Goal: Information Seeking & Learning: Learn about a topic

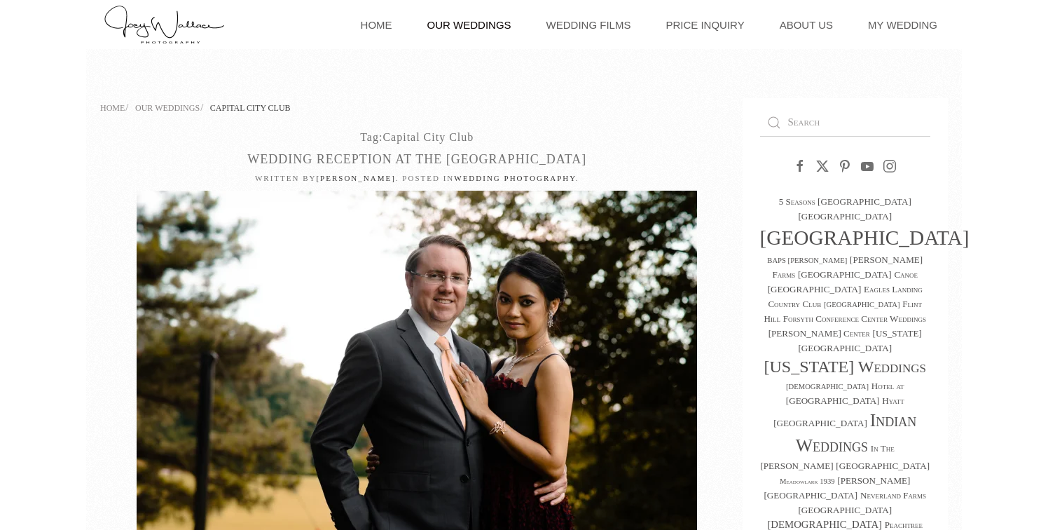
click at [241, 109] on span "Capital City Club" at bounding box center [250, 108] width 81 height 10
click at [179, 106] on span "Our Weddings" at bounding box center [167, 108] width 64 height 10
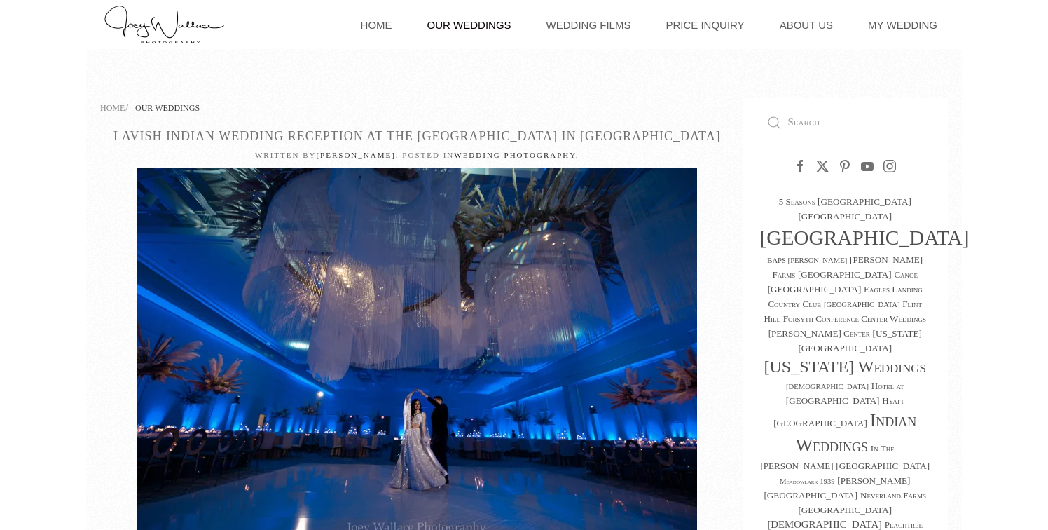
click at [825, 125] on input "Search" at bounding box center [845, 123] width 171 height 28
type input "capital city club"
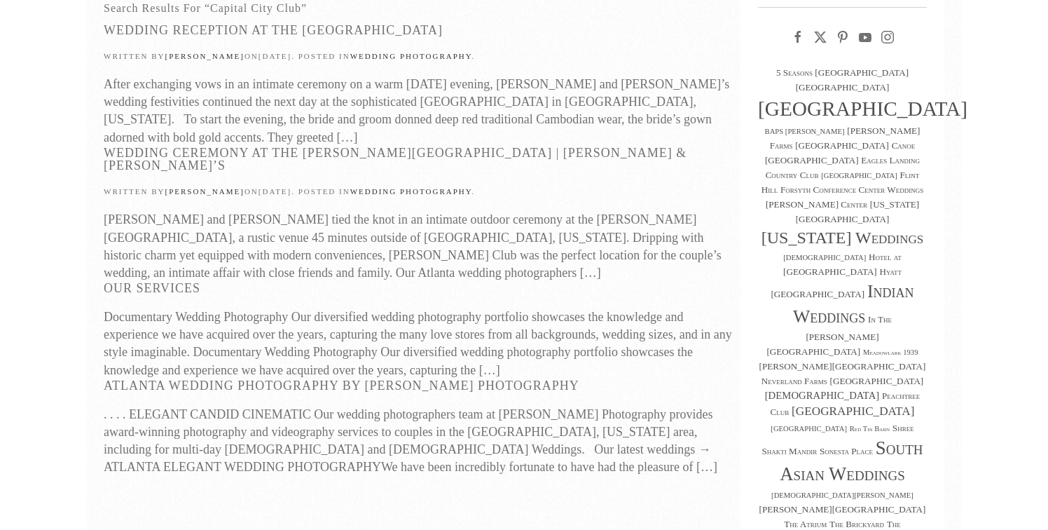
scroll to position [90, 0]
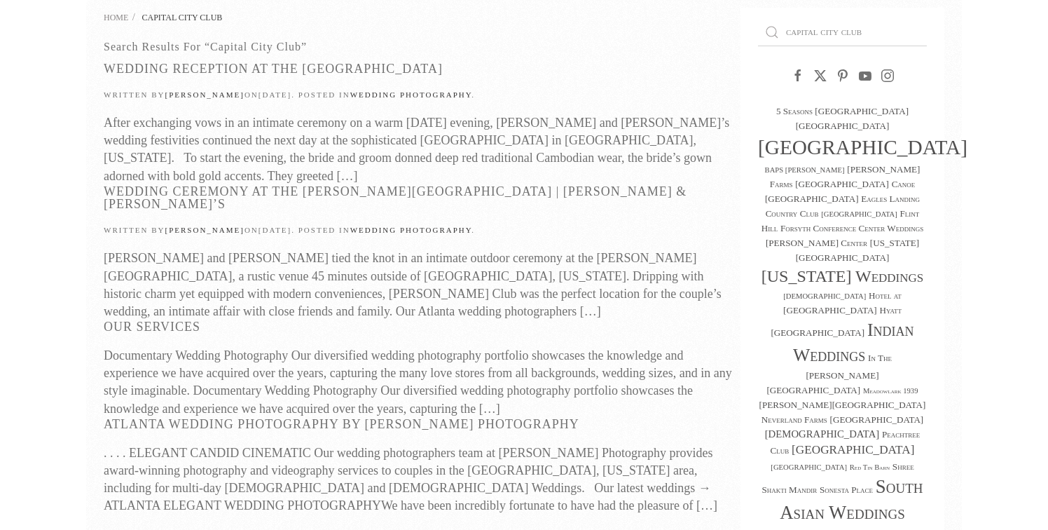
click at [354, 67] on link "Wedding Reception at the [GEOGRAPHIC_DATA]" at bounding box center [273, 69] width 339 height 14
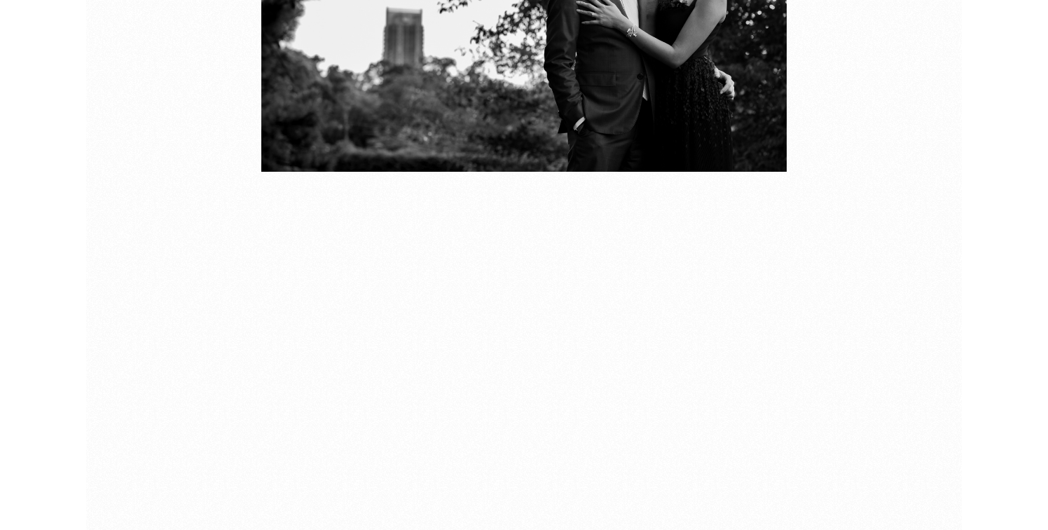
scroll to position [3894, 0]
